Goal: Information Seeking & Learning: Ask a question

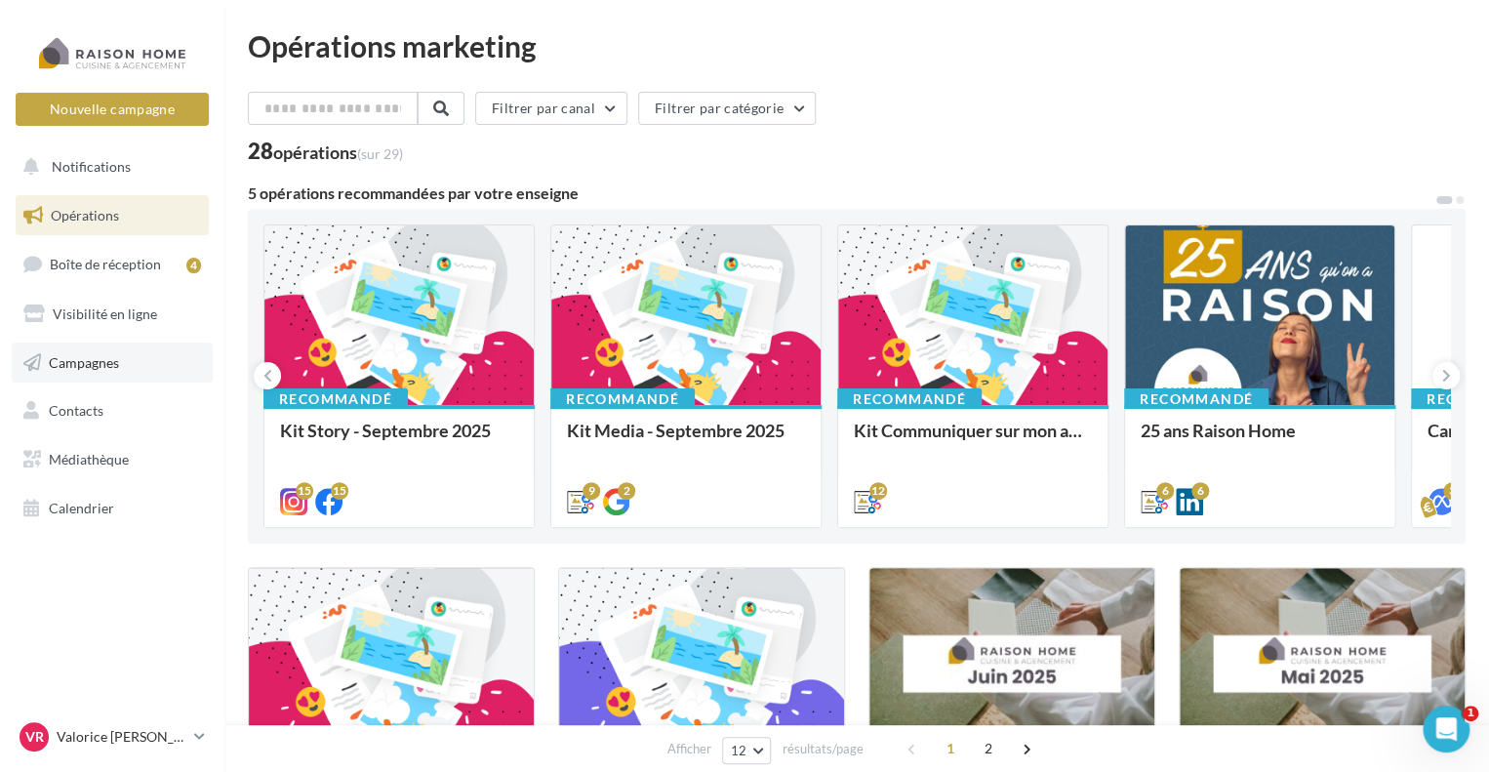
click at [90, 377] on link "Campagnes" at bounding box center [112, 363] width 201 height 41
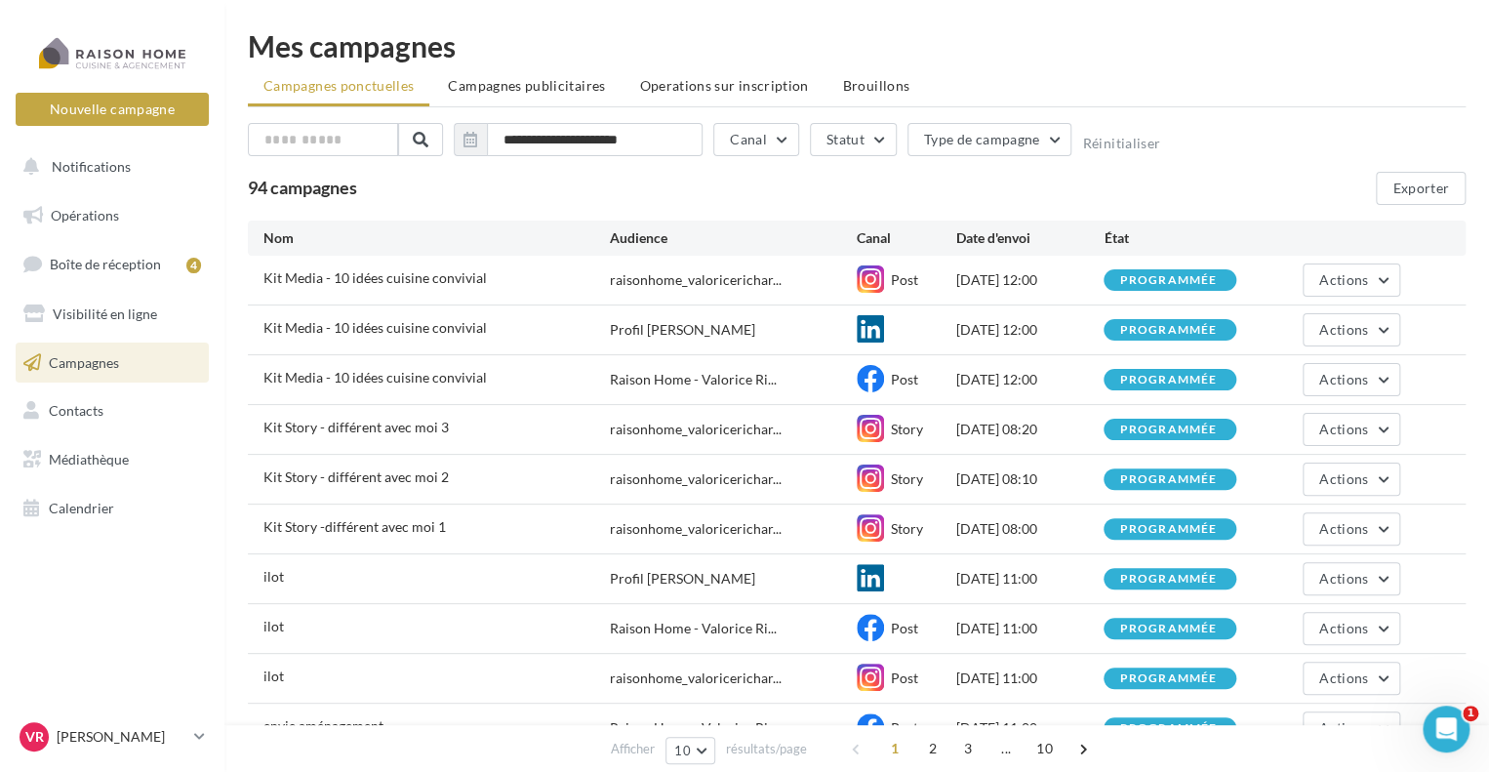
scroll to position [98, 0]
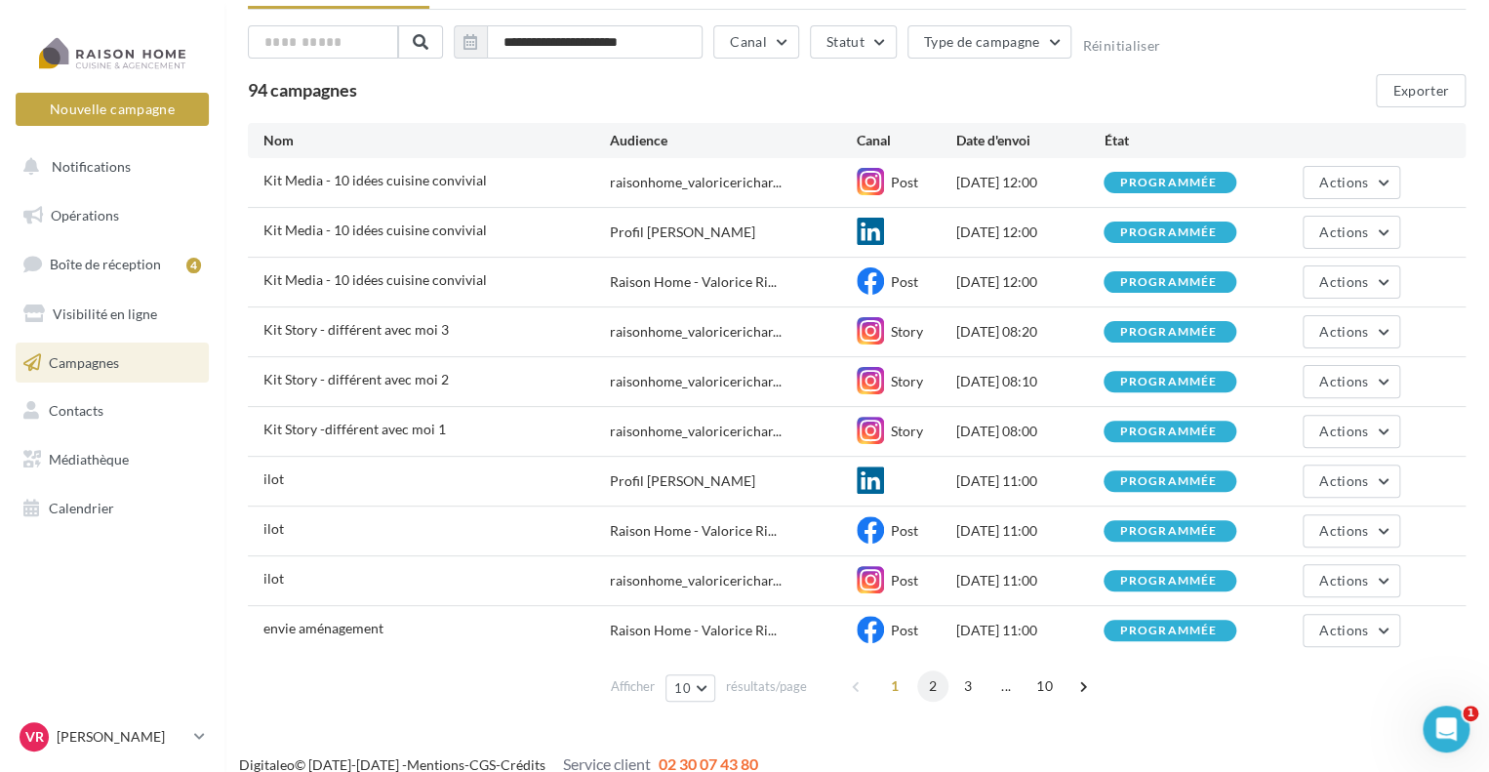
click at [934, 677] on span "2" at bounding box center [932, 686] width 31 height 31
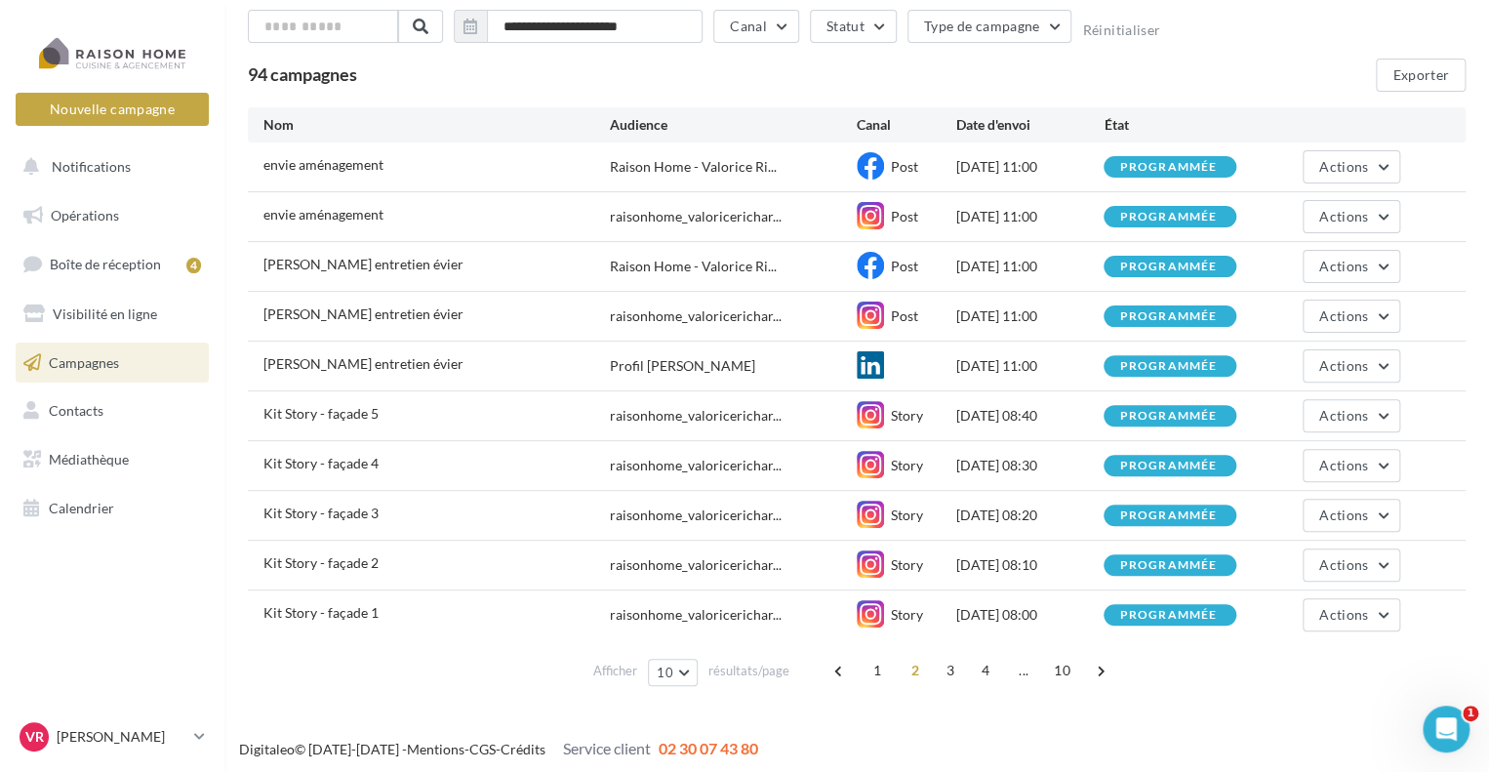
scroll to position [116, 0]
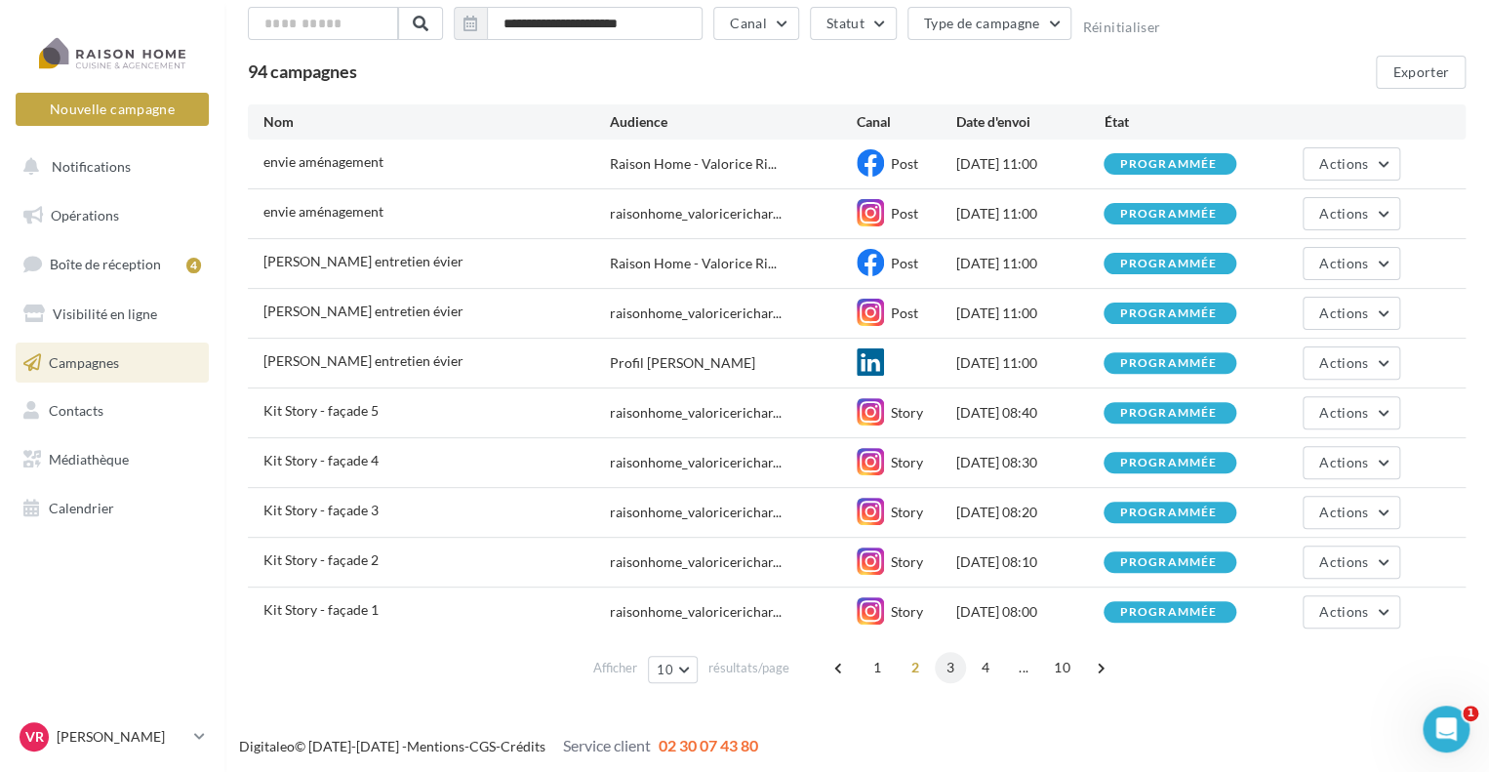
click at [949, 671] on span "3" at bounding box center [950, 667] width 31 height 31
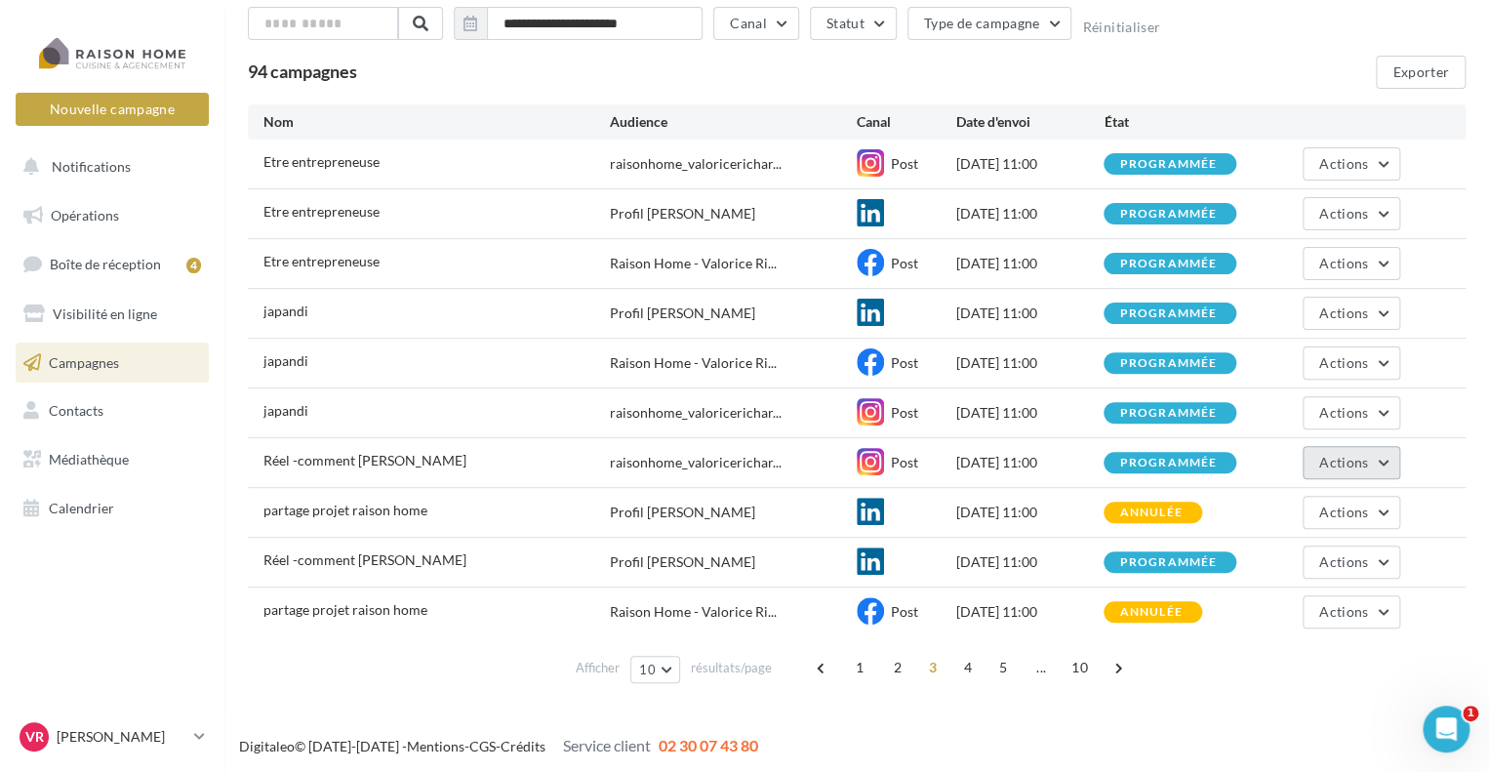
click at [1337, 460] on span "Actions" at bounding box center [1344, 462] width 49 height 17
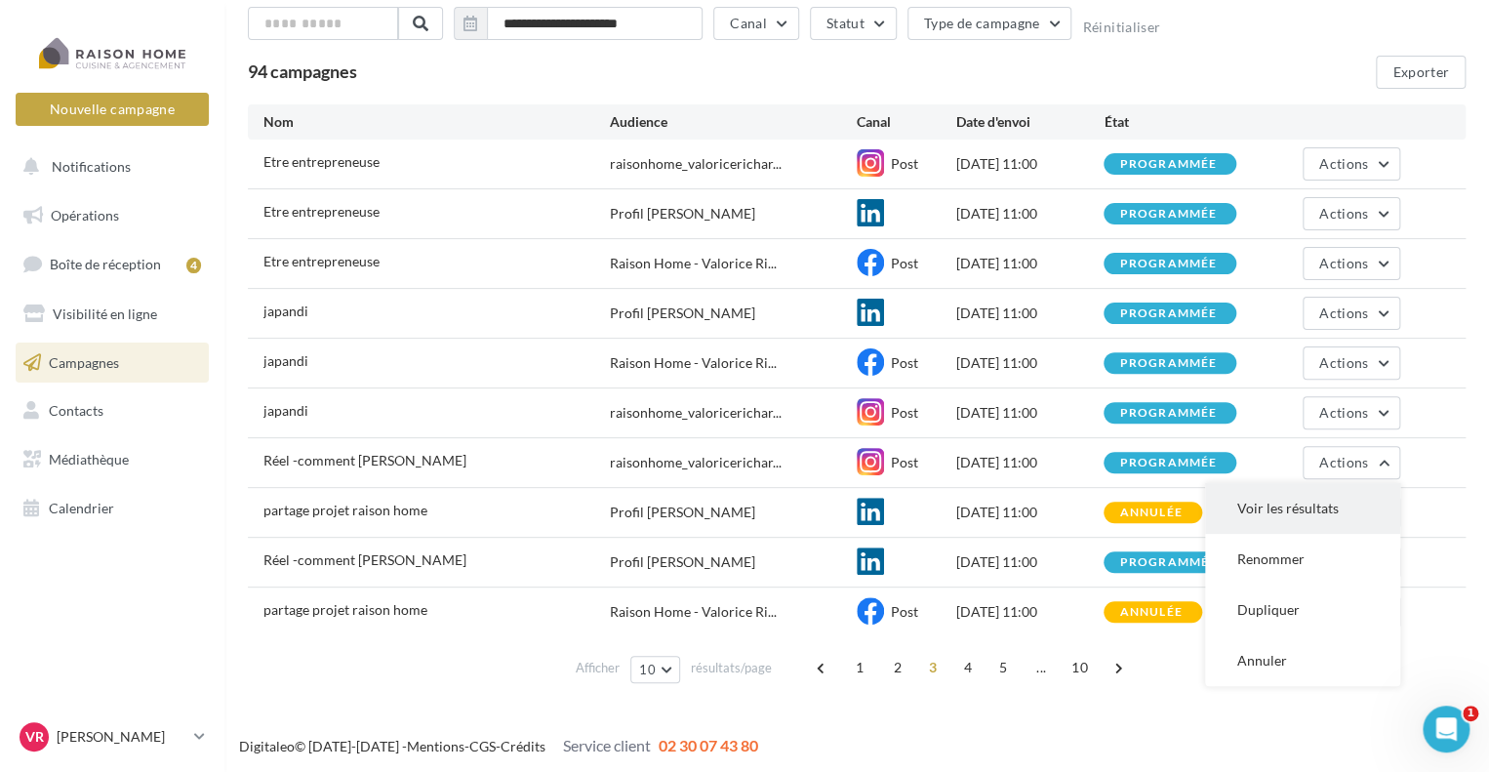
click at [1311, 508] on button "Voir les résultats" at bounding box center [1302, 508] width 195 height 51
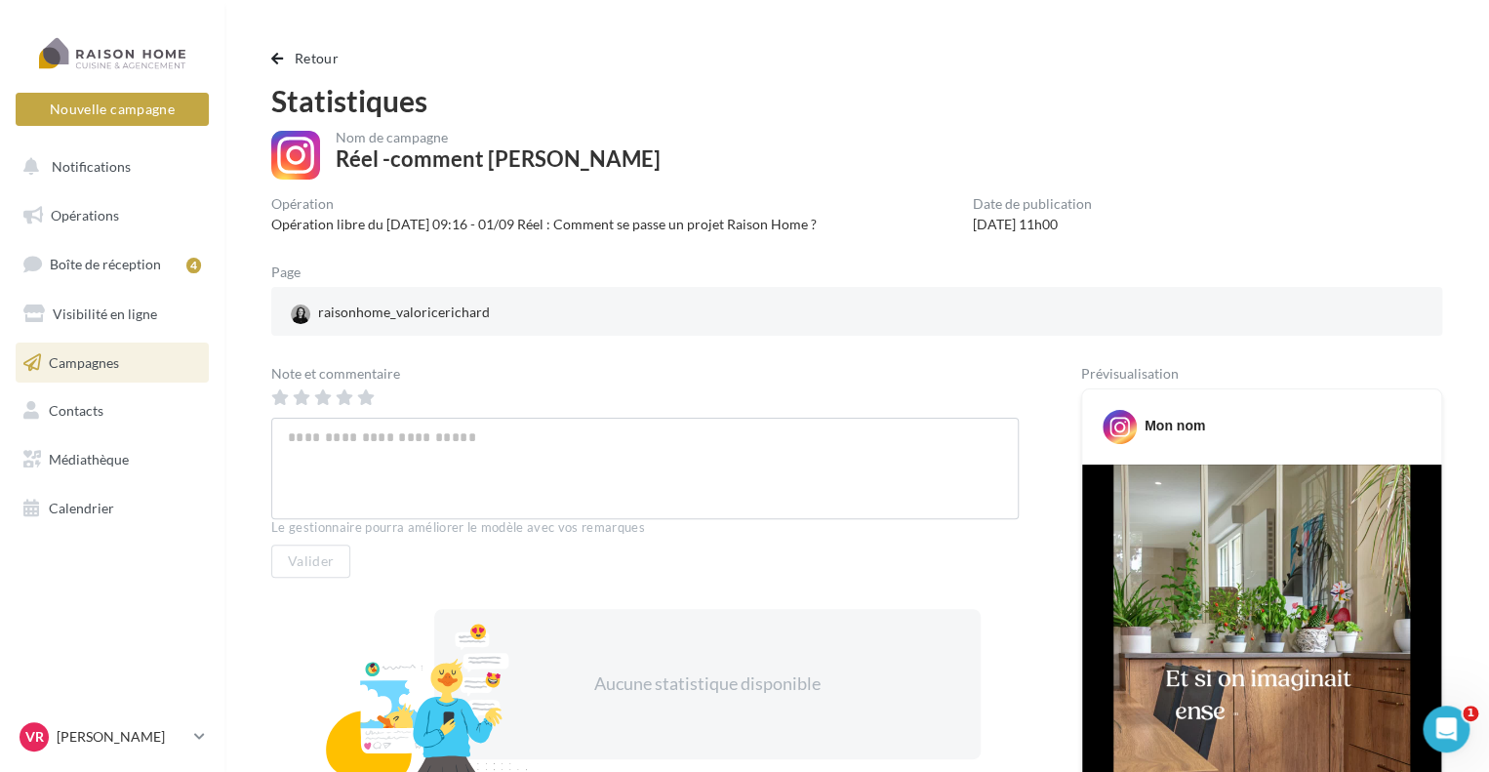
click at [561, 104] on div "Statistiques" at bounding box center [856, 100] width 1171 height 29
click at [95, 479] on link "Médiathèque" at bounding box center [112, 459] width 201 height 41
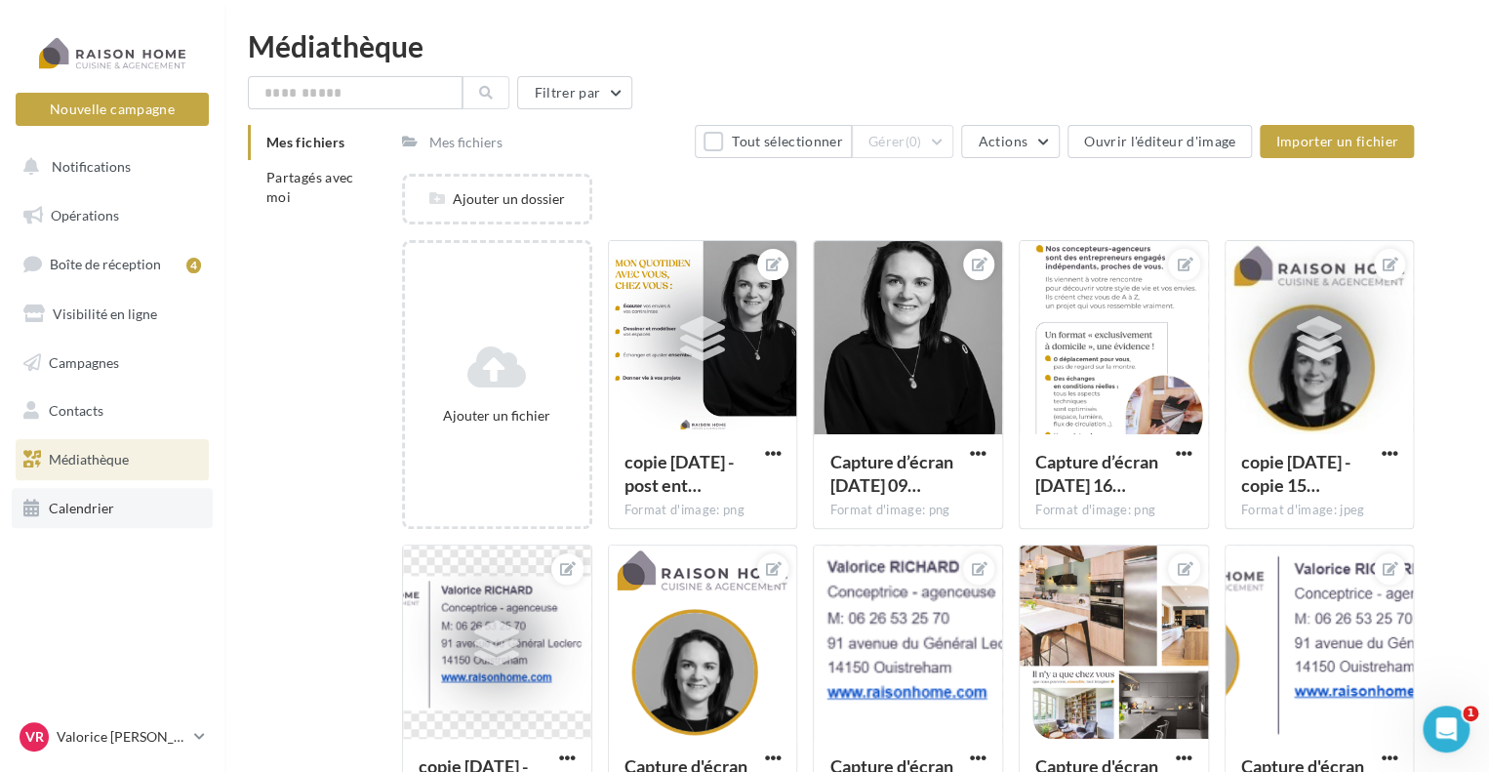
click at [104, 516] on link "Calendrier" at bounding box center [112, 508] width 201 height 41
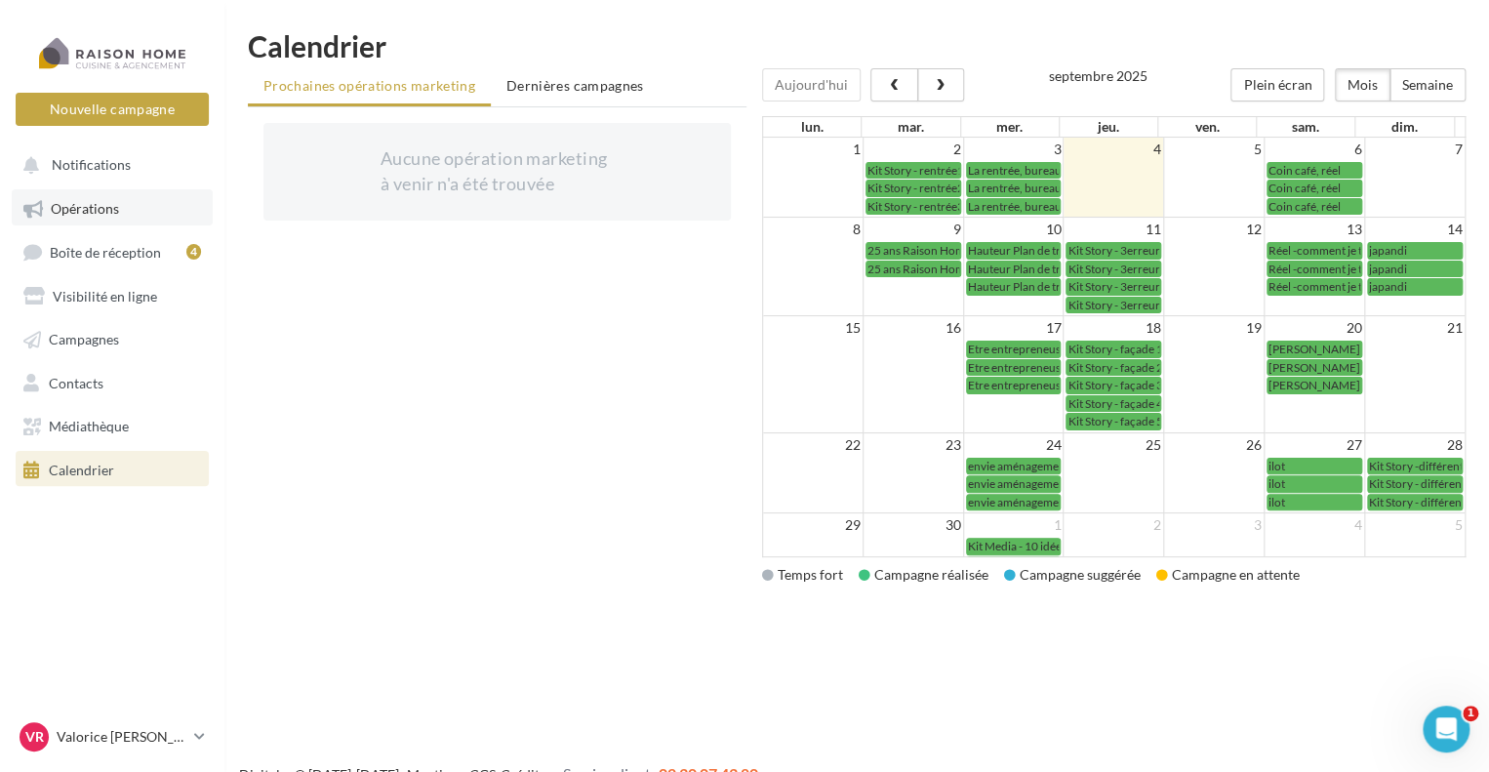
click at [59, 210] on span "Opérations" at bounding box center [85, 208] width 68 height 17
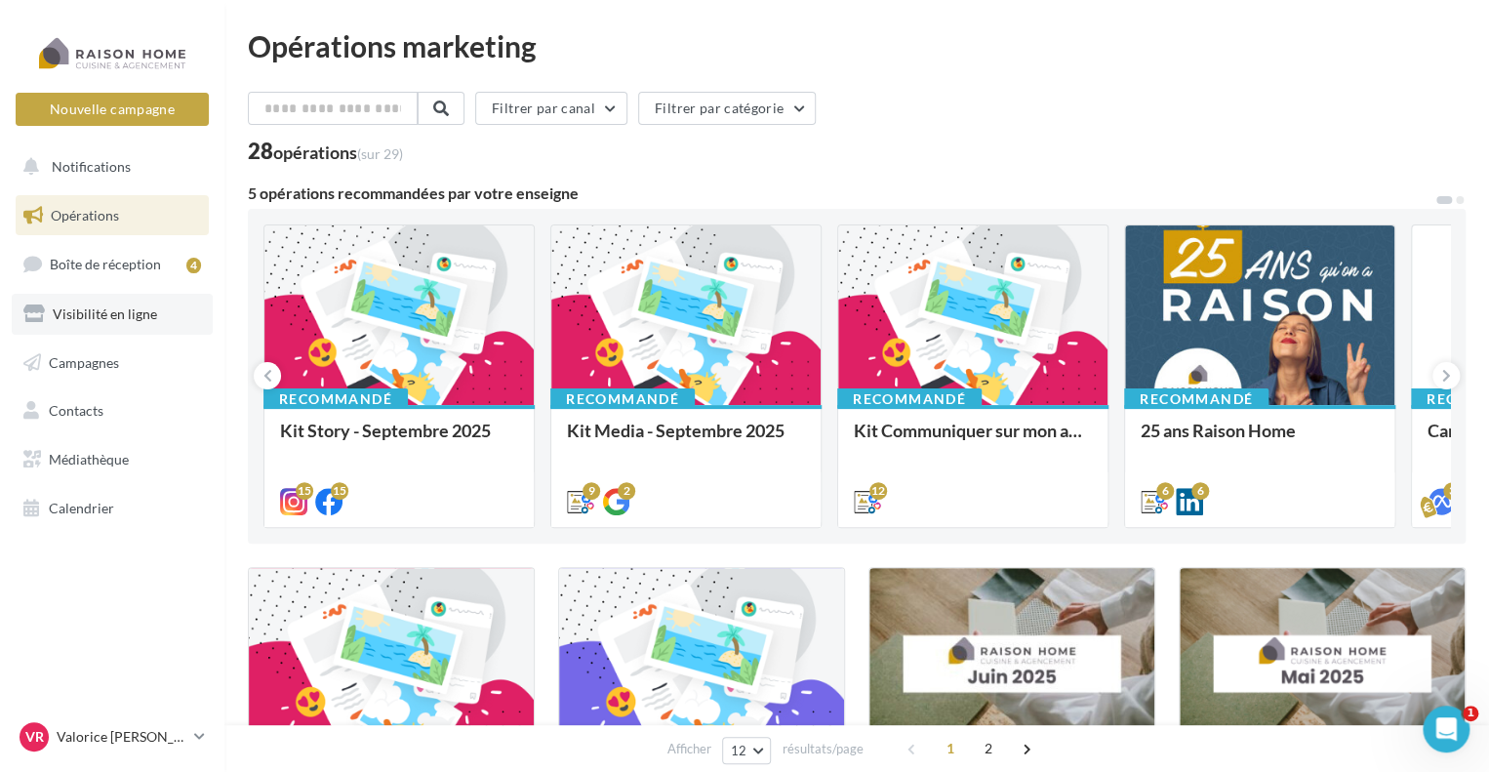
click at [108, 319] on span "Visibilité en ligne" at bounding box center [105, 313] width 104 height 17
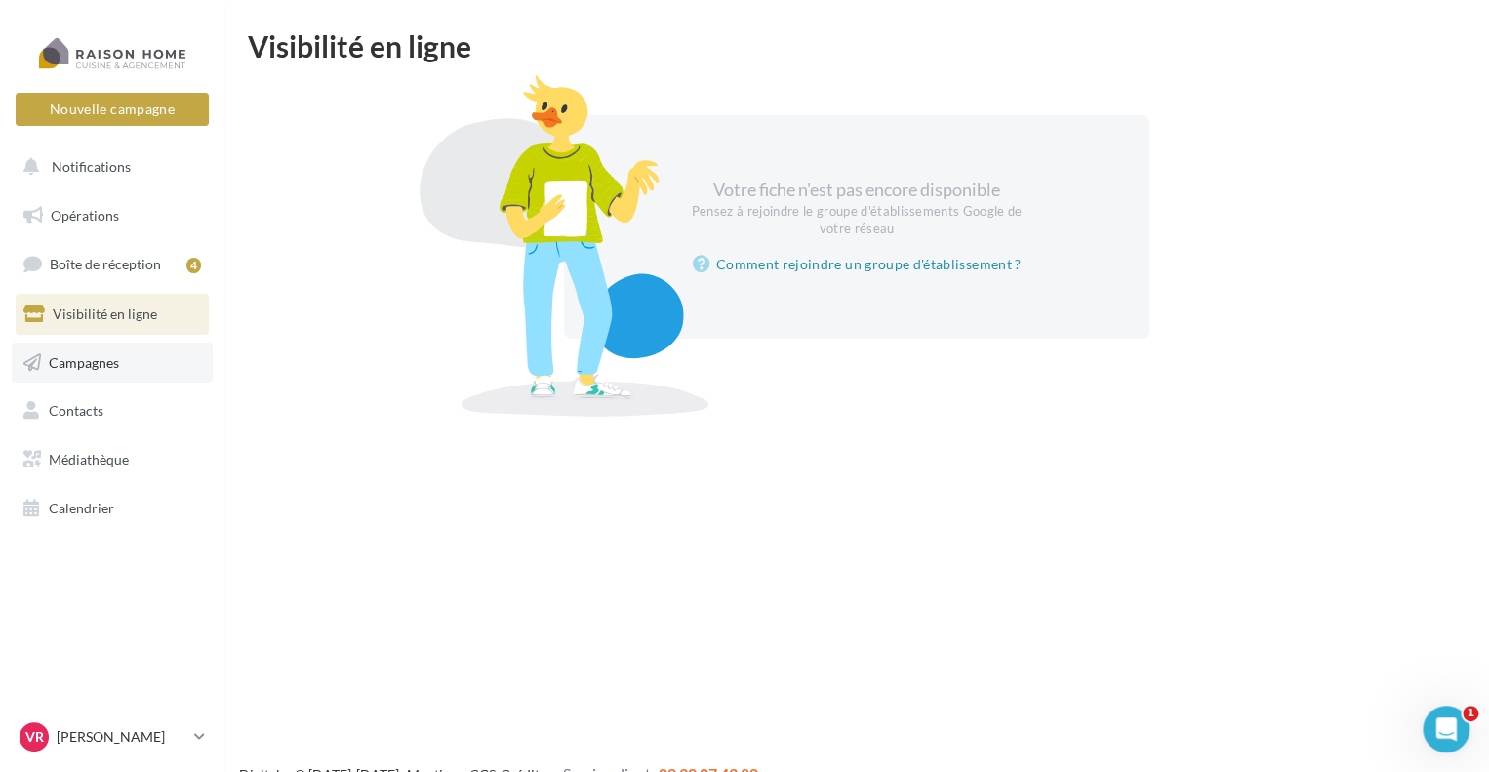
click at [131, 367] on link "Campagnes" at bounding box center [112, 363] width 201 height 41
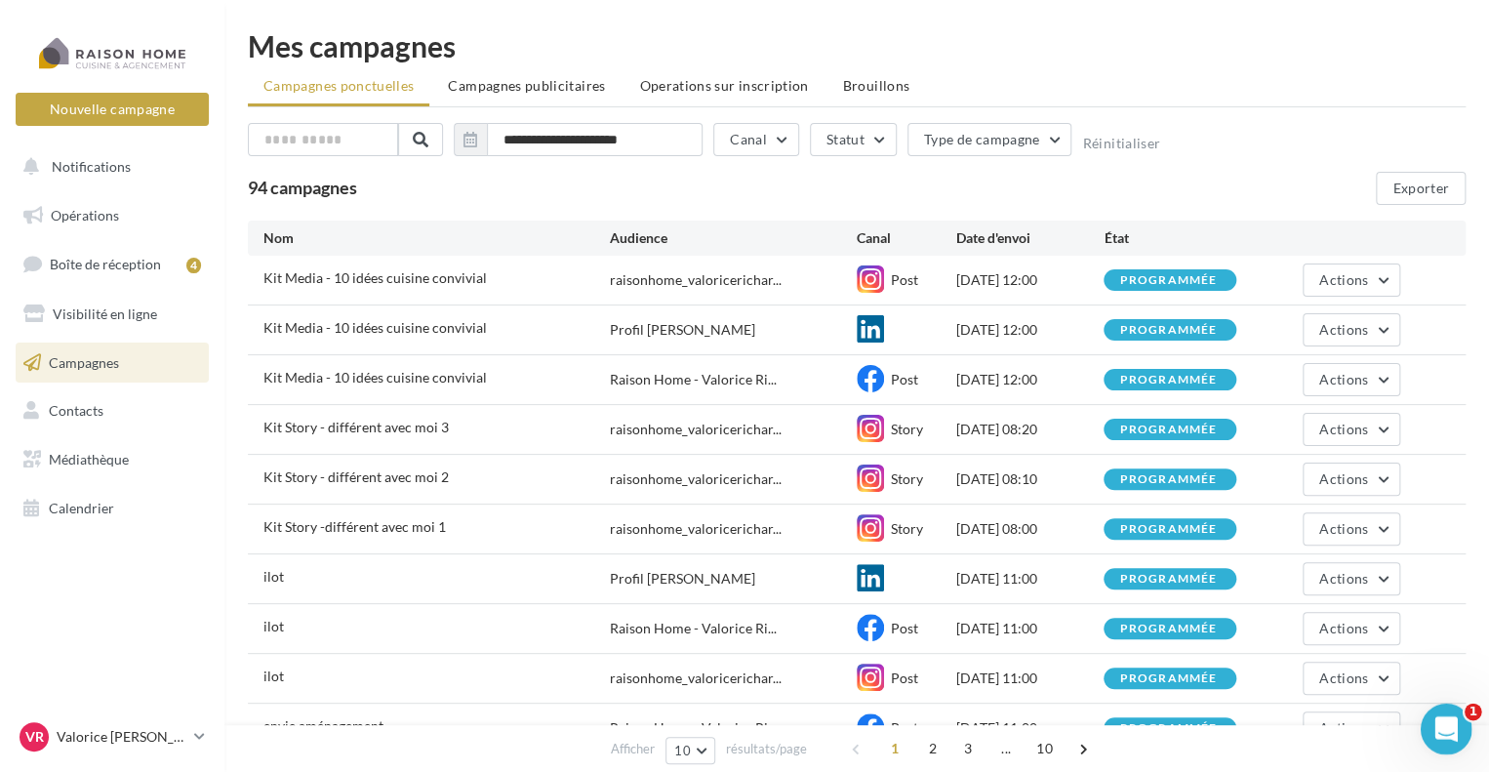
click at [1427, 719] on div "Ouvrir le Messenger Intercom" at bounding box center [1443, 726] width 64 height 64
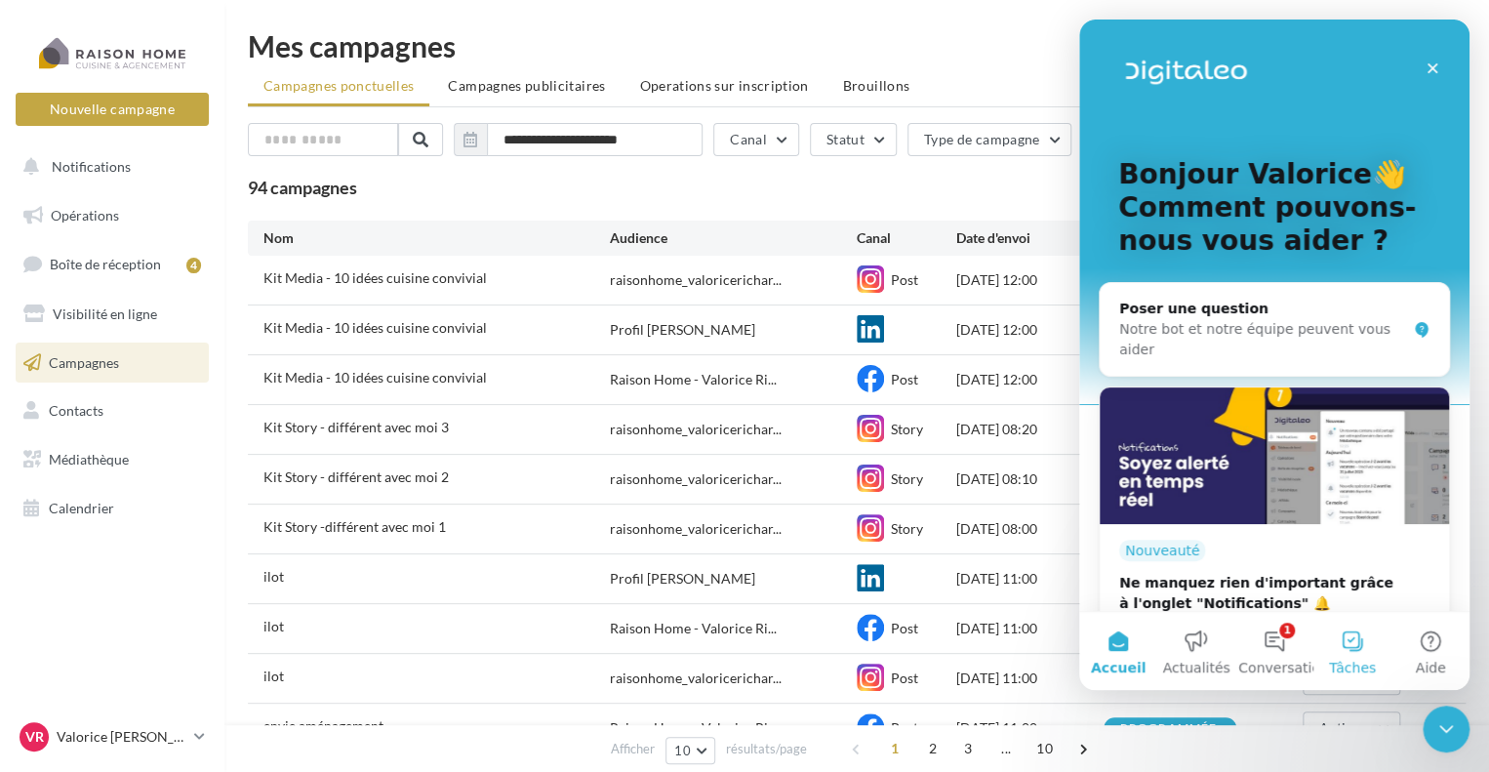
click at [1338, 649] on button "Tâches" at bounding box center [1353, 651] width 78 height 78
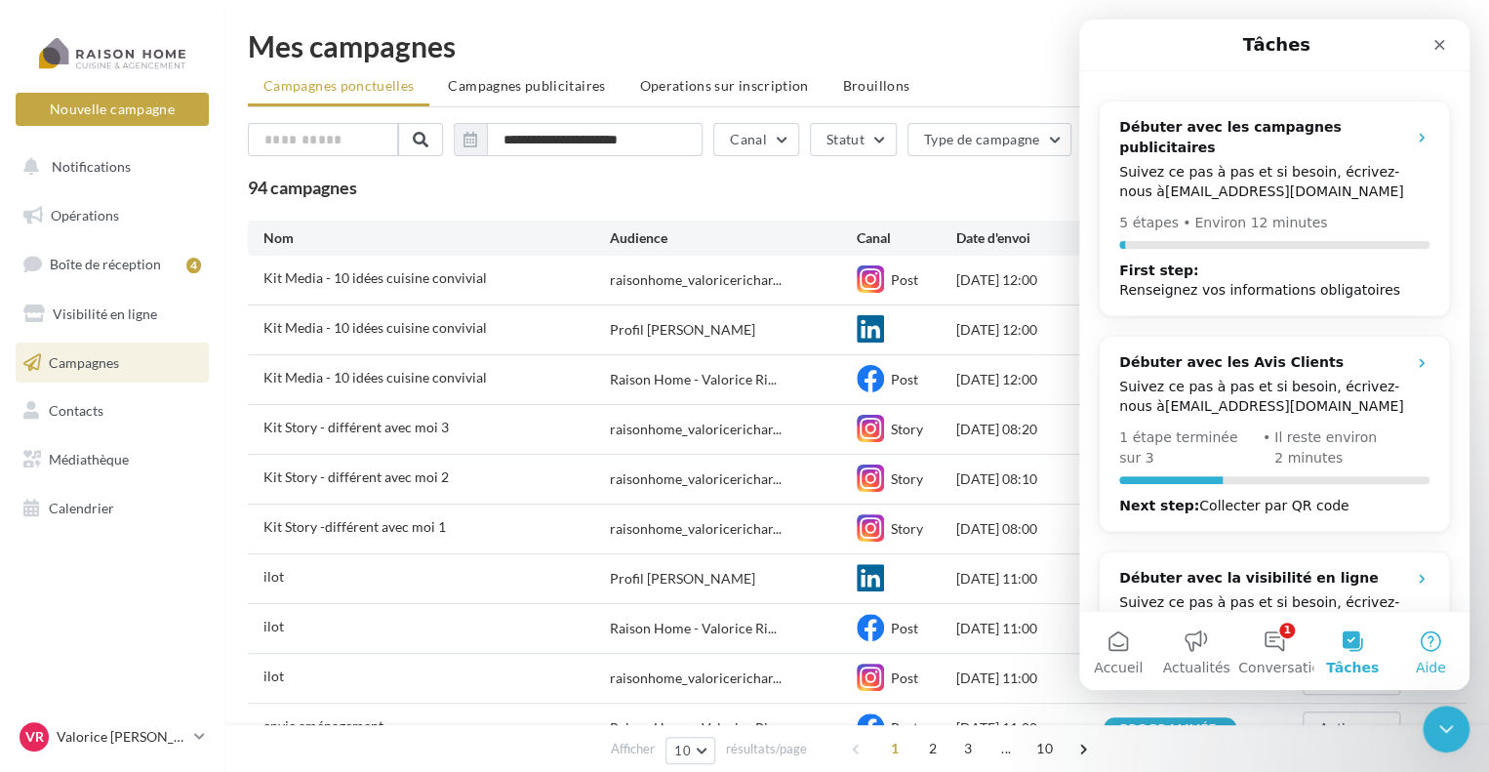
click at [1431, 632] on button "Aide" at bounding box center [1431, 651] width 78 height 78
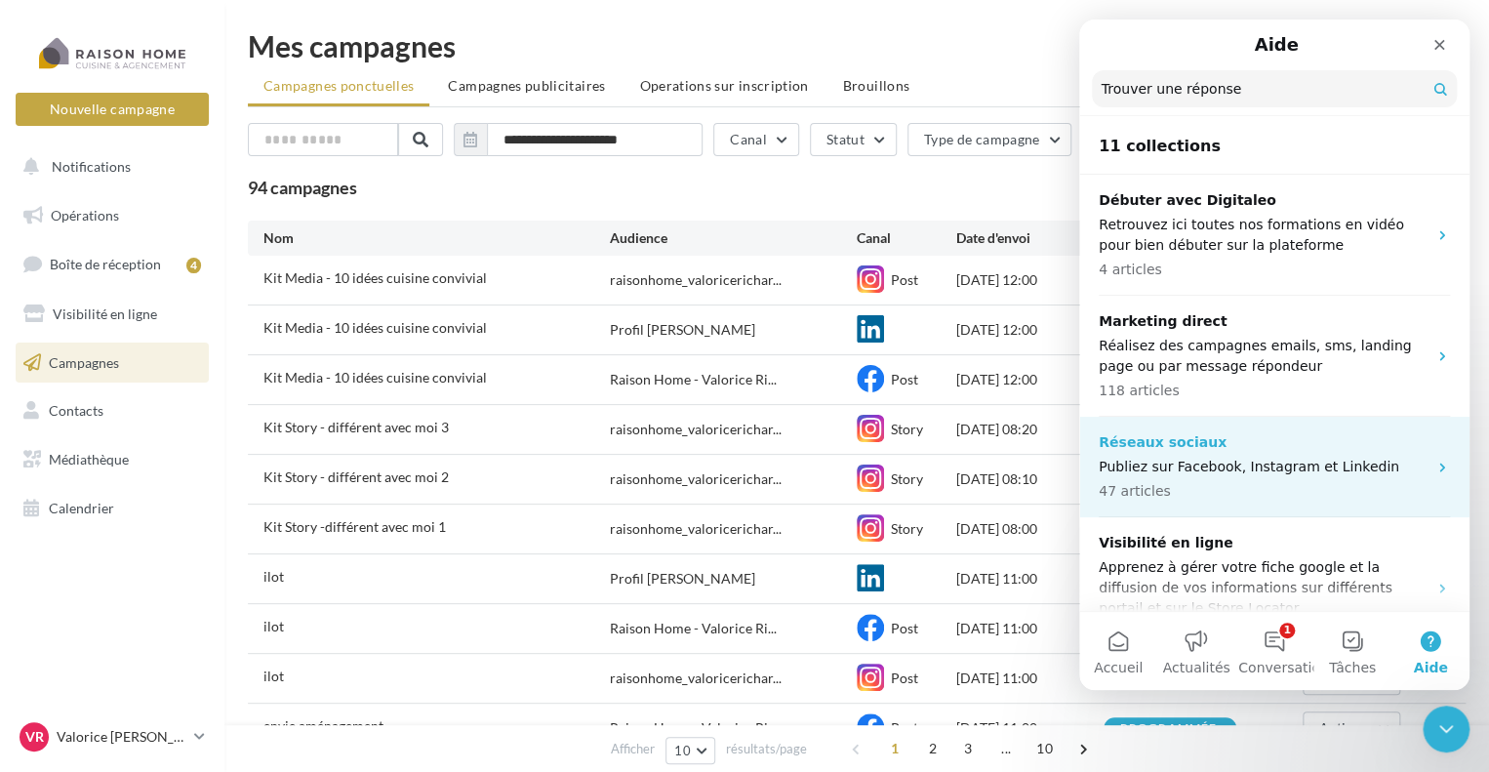
click at [1158, 485] on span "47 articles" at bounding box center [1134, 491] width 71 height 20
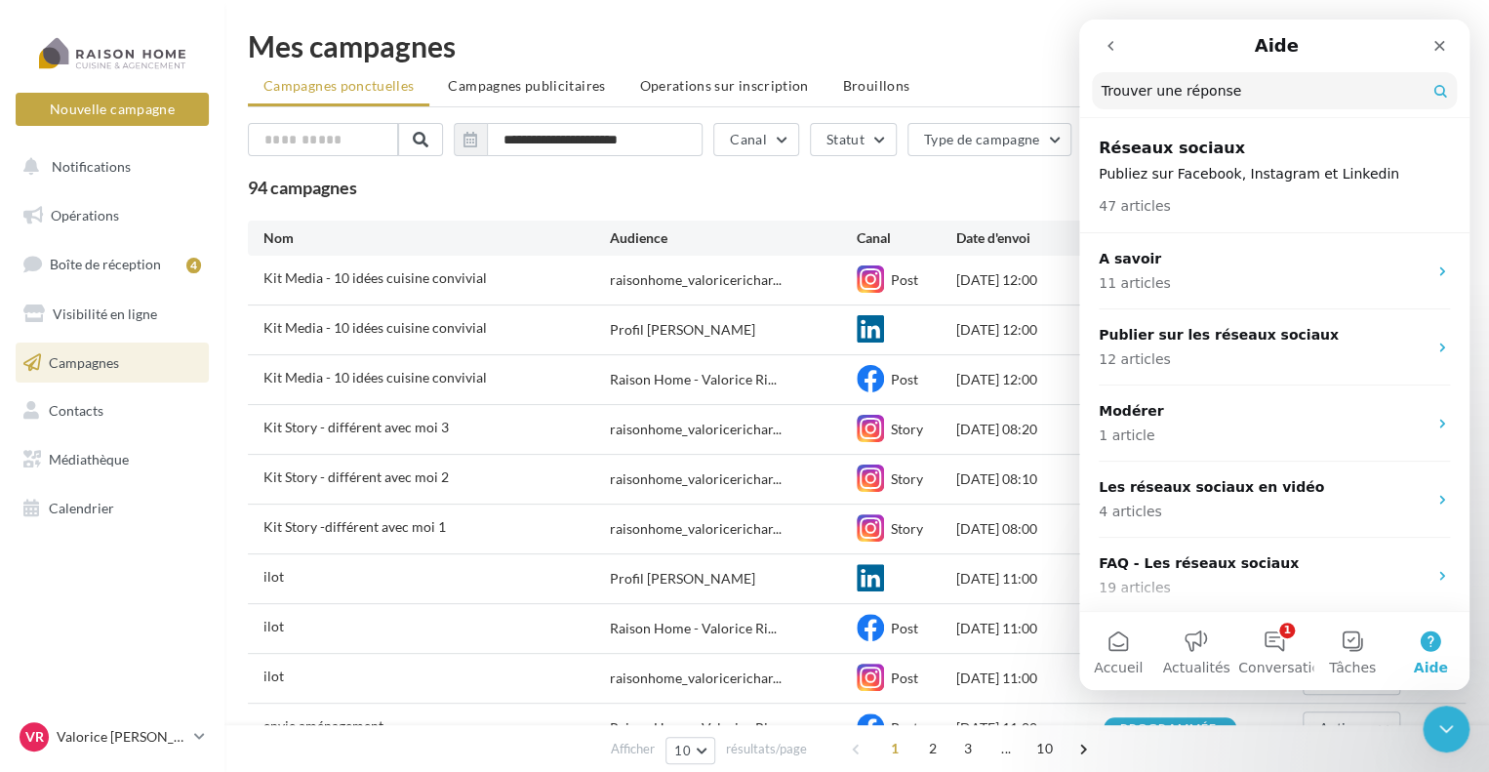
click at [1108, 42] on icon "go back" at bounding box center [1111, 46] width 16 height 16
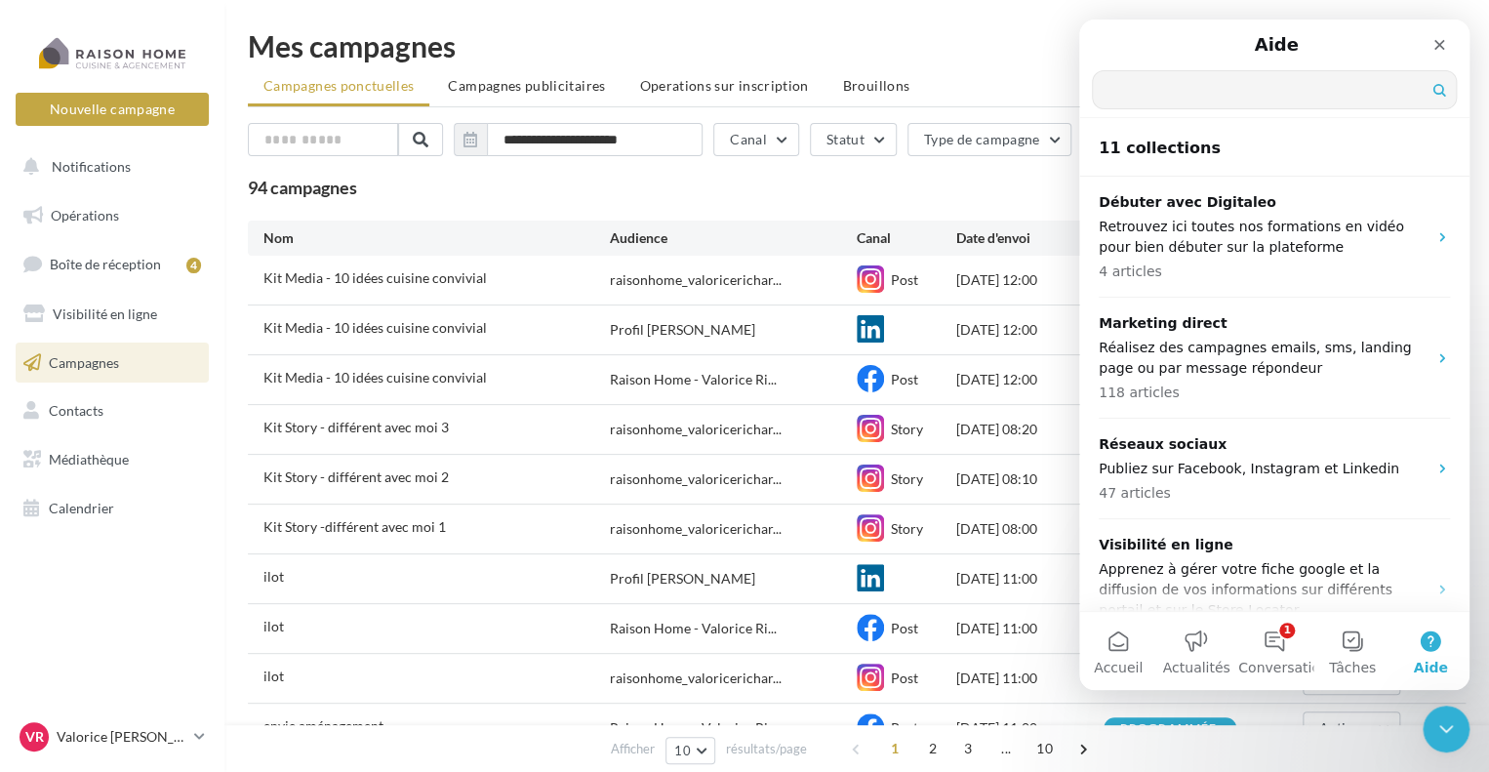
click at [1123, 97] on input "Trouver une réponse" at bounding box center [1274, 89] width 363 height 37
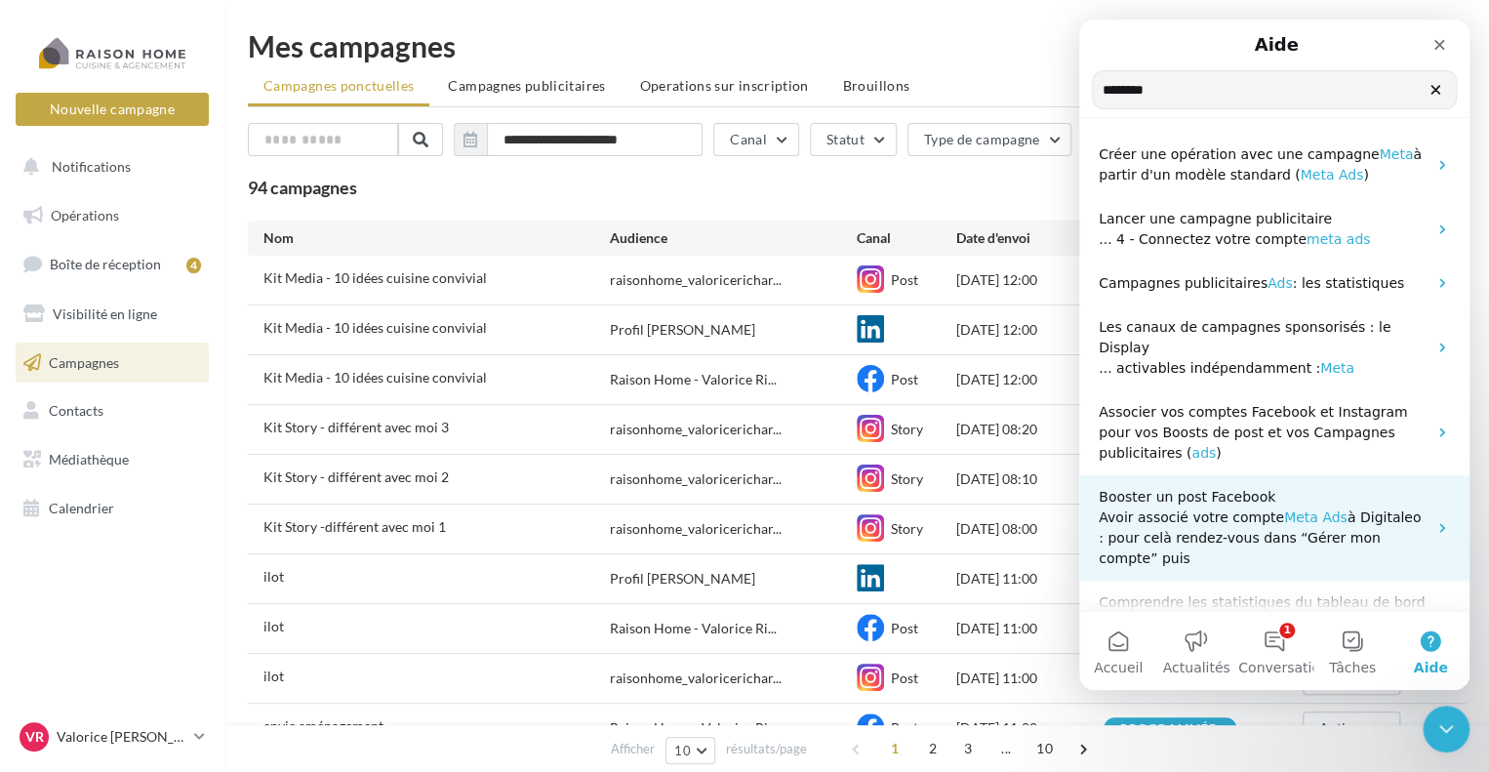
type input "********"
click at [1284, 509] on span "Meta" at bounding box center [1301, 517] width 34 height 16
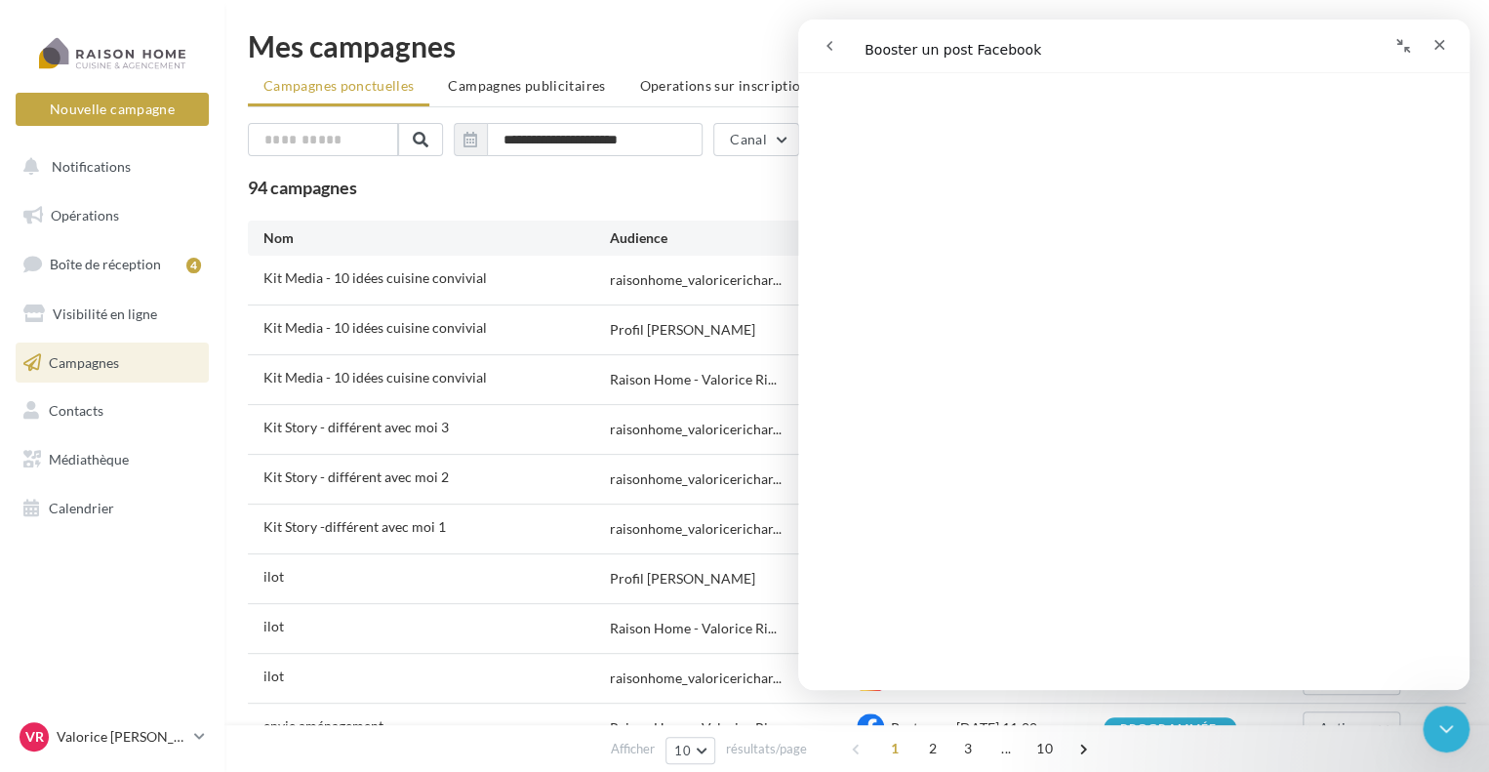
scroll to position [96, 0]
select select "**"
